Goal: Information Seeking & Learning: Learn about a topic

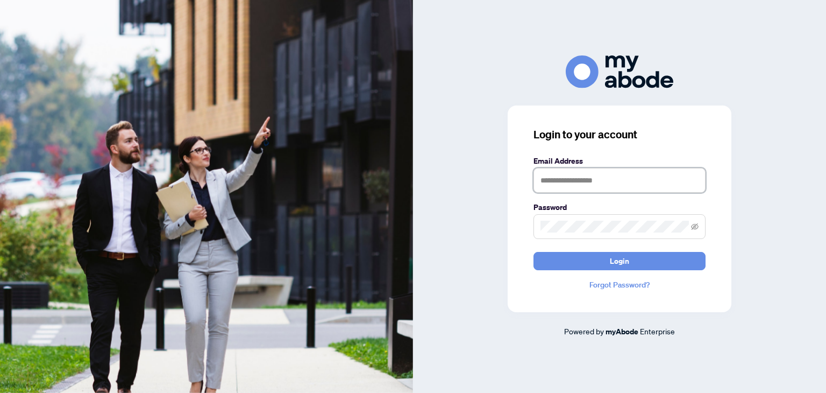
click at [600, 179] on input "text" at bounding box center [619, 180] width 172 height 25
type input "**********"
click at [617, 218] on span at bounding box center [619, 226] width 172 height 25
click at [533, 252] on button "Login" at bounding box center [619, 261] width 172 height 18
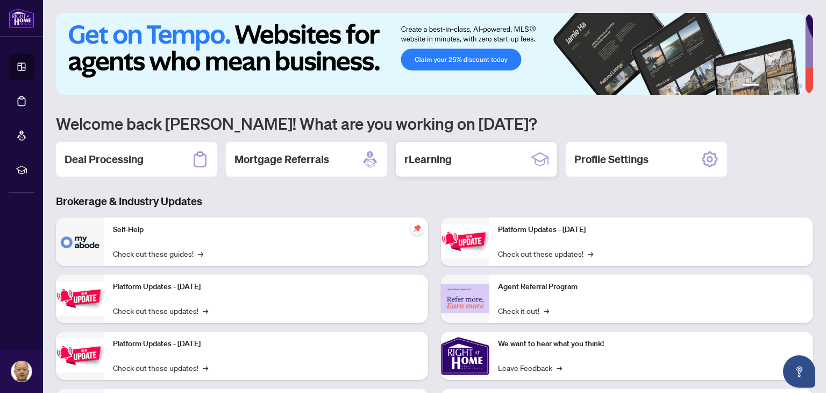
click at [427, 155] on h2 "rLearning" at bounding box center [427, 159] width 47 height 15
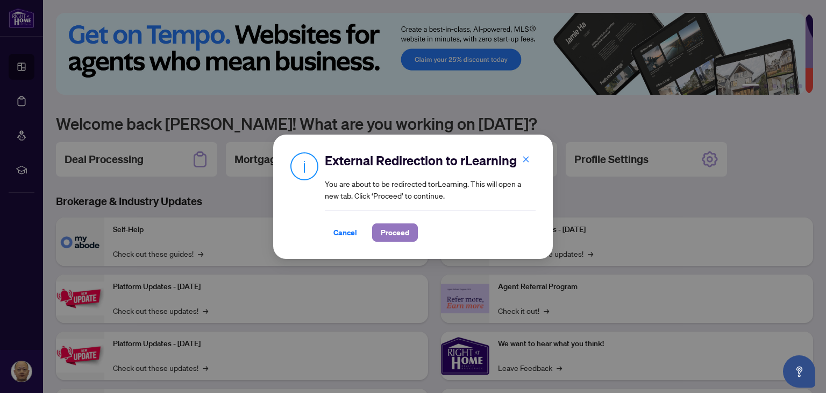
click at [394, 225] on span "Proceed" at bounding box center [395, 232] width 28 height 17
